Goal: Task Accomplishment & Management: Use online tool/utility

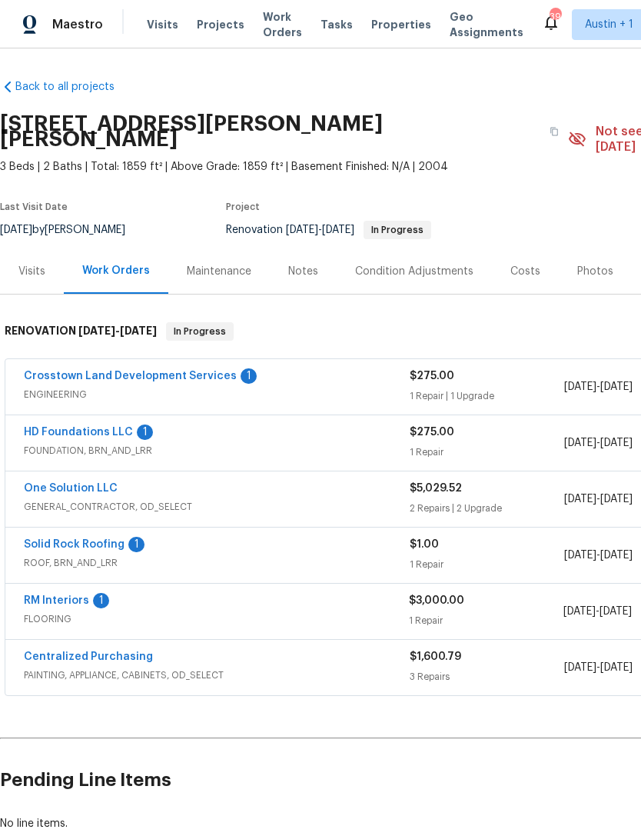
click at [292, 264] on div "Notes" at bounding box center [303, 271] width 30 height 15
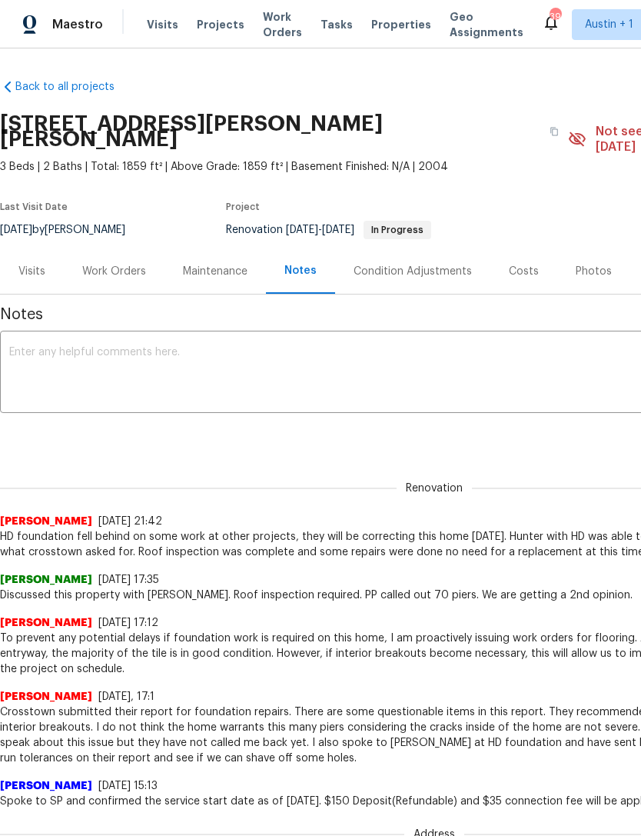
click at [448, 385] on textarea at bounding box center [434, 374] width 851 height 54
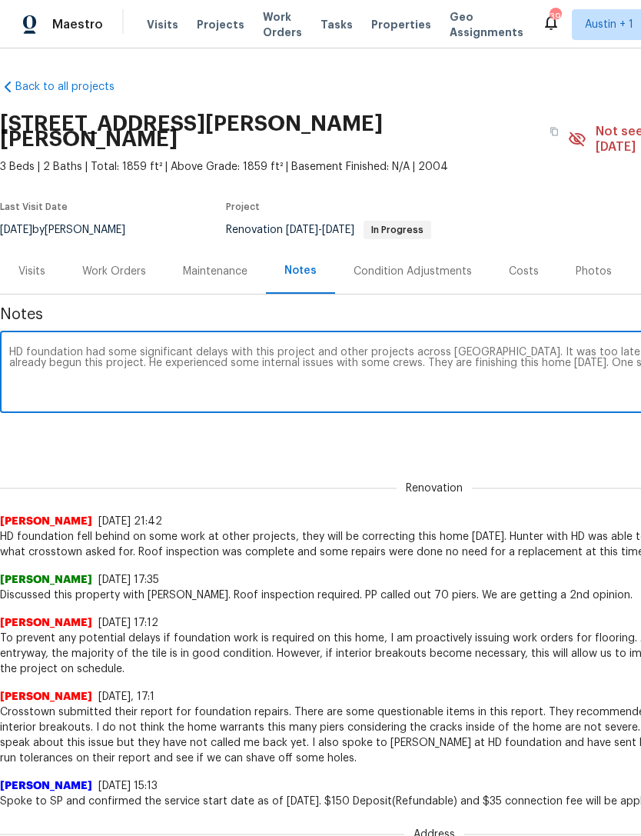
scroll to position [0, 228]
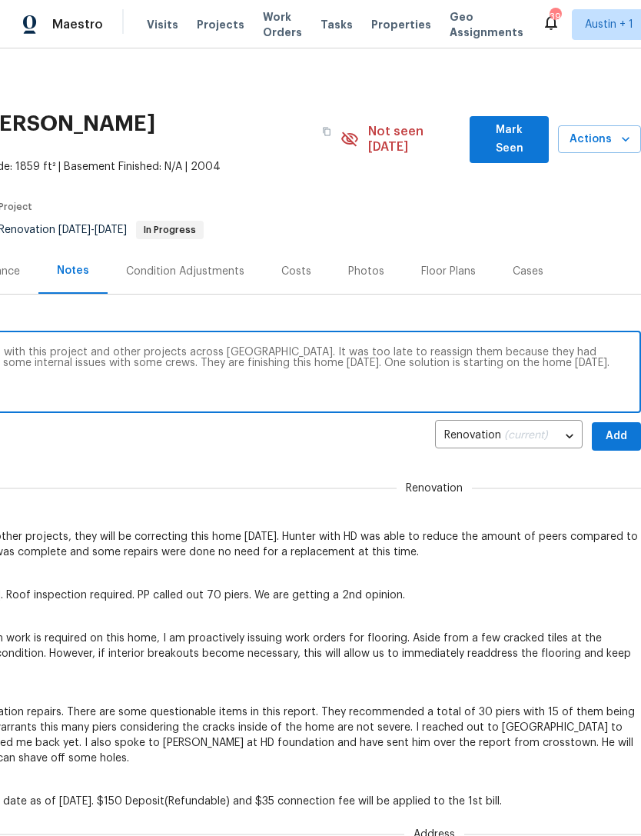
type textarea "HD foundation had some significant delays with this project and other projects …"
click at [618, 427] on span "Add" at bounding box center [617, 436] width 25 height 19
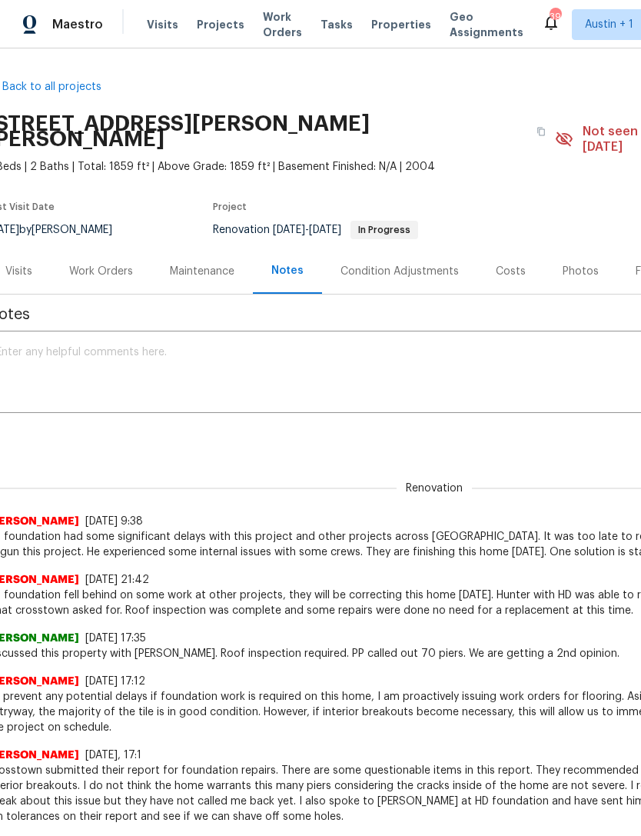
scroll to position [0, 14]
click at [105, 265] on div "Work Orders" at bounding box center [100, 270] width 101 height 45
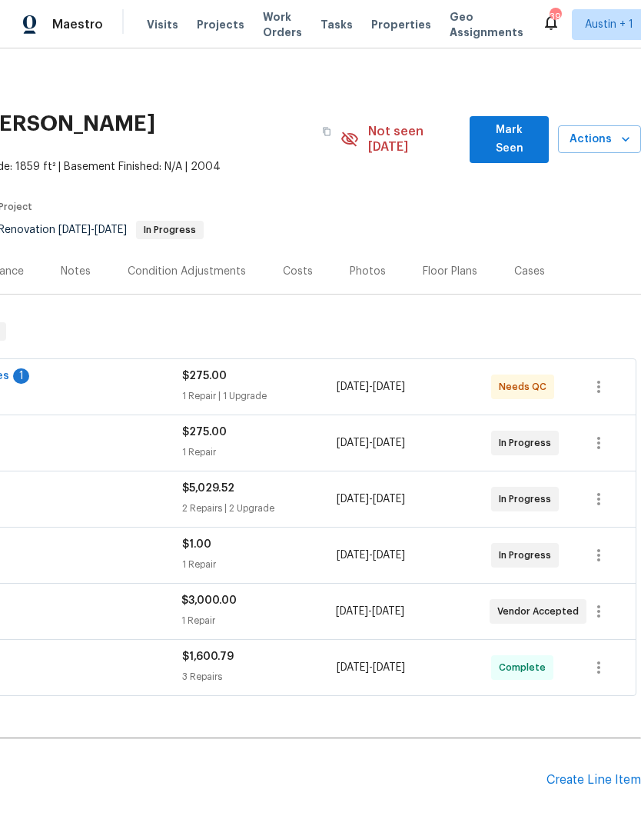
scroll to position [0, 228]
click at [510, 126] on span "Mark Seen" at bounding box center [509, 140] width 55 height 38
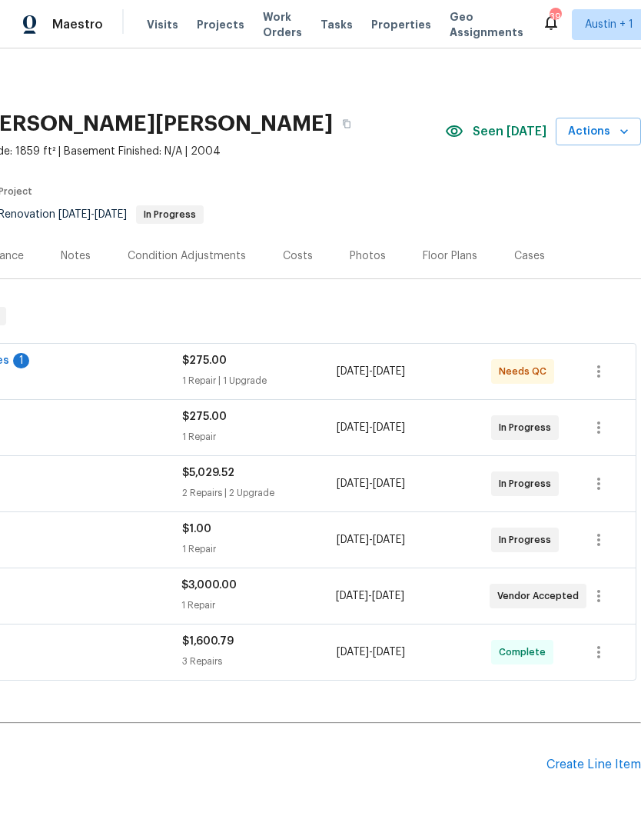
click at [381, 29] on span "Properties" at bounding box center [401, 24] width 60 height 15
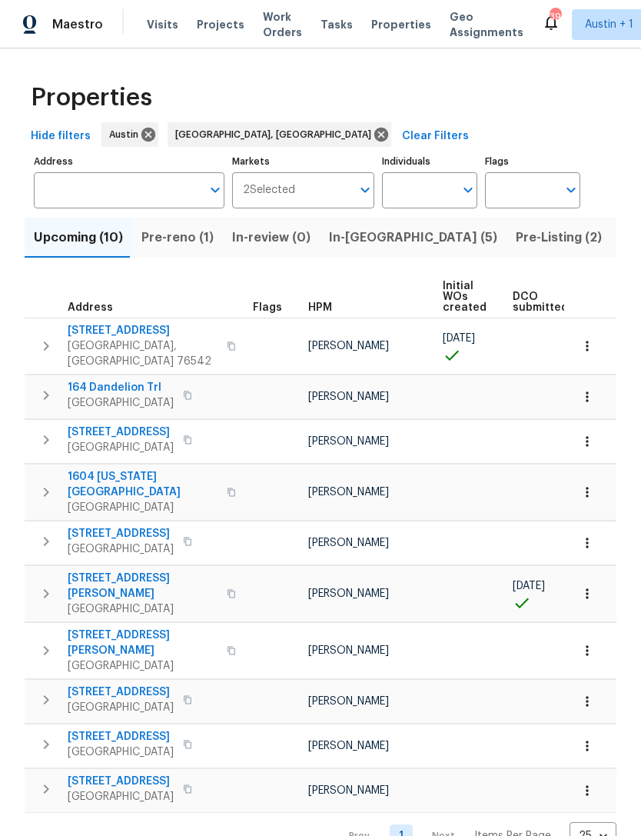
click at [167, 236] on span "Pre-reno (1)" at bounding box center [178, 238] width 72 height 22
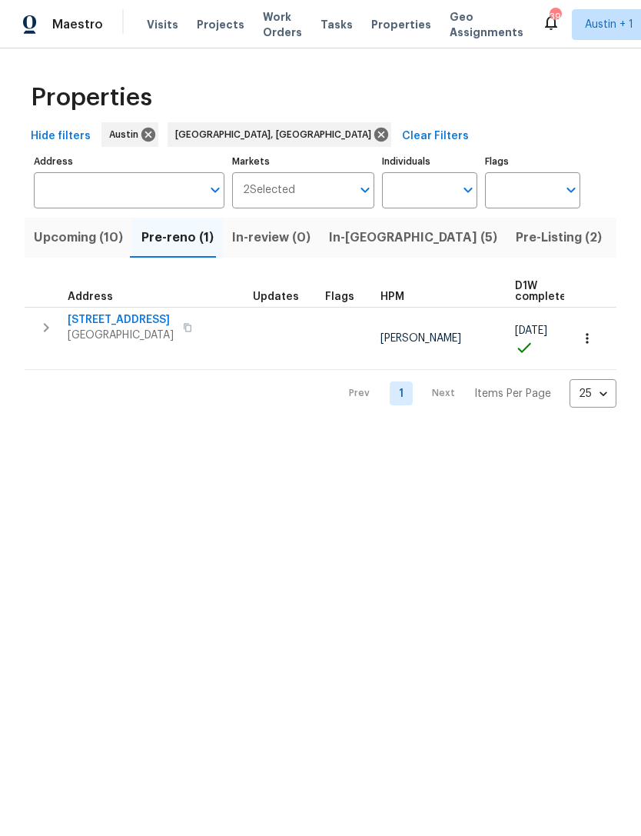
click at [73, 325] on span "727 Blue Oak Cir" at bounding box center [121, 319] width 106 height 15
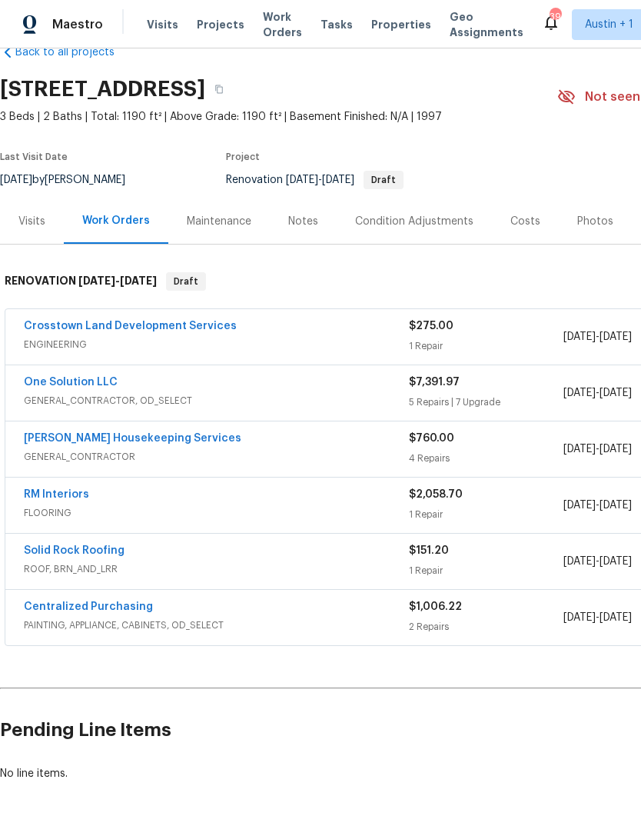
scroll to position [35, 0]
click at [378, 28] on span "Properties" at bounding box center [401, 24] width 60 height 15
